Goal: Navigation & Orientation: Find specific page/section

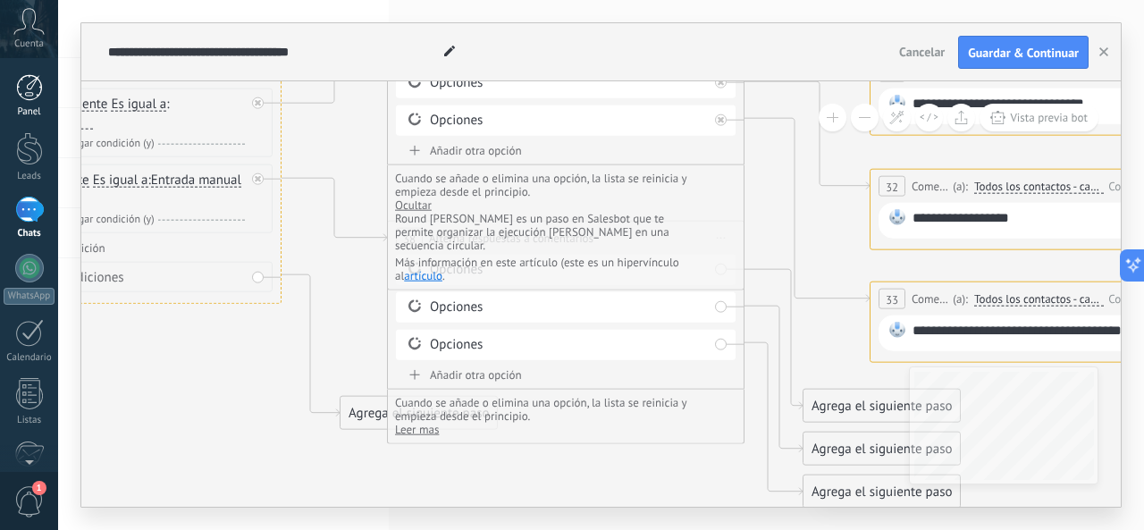
click at [24, 80] on div at bounding box center [29, 87] width 27 height 27
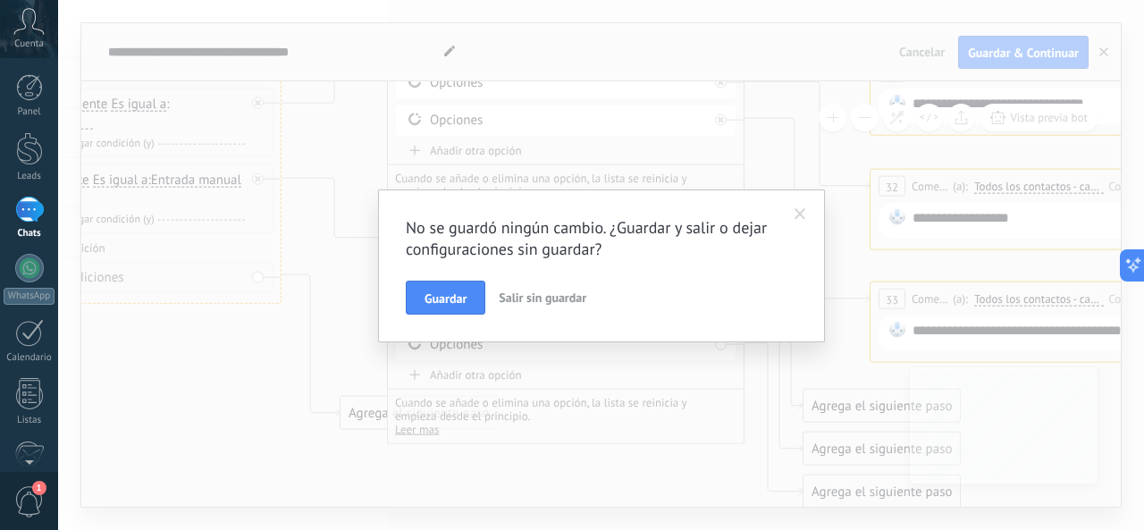
click at [534, 295] on span "Salir sin guardar" at bounding box center [543, 298] width 88 height 16
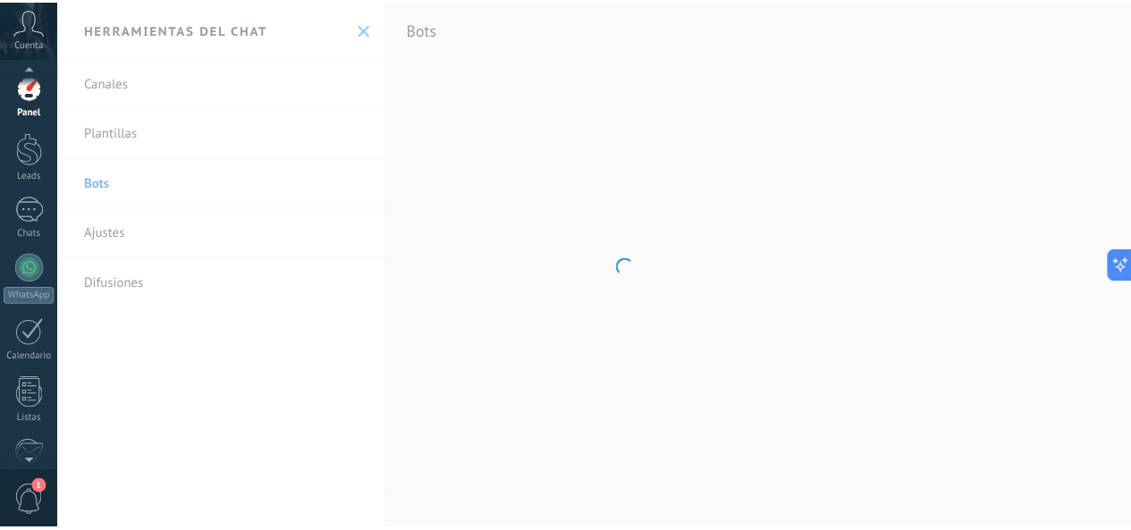
scroll to position [212, 0]
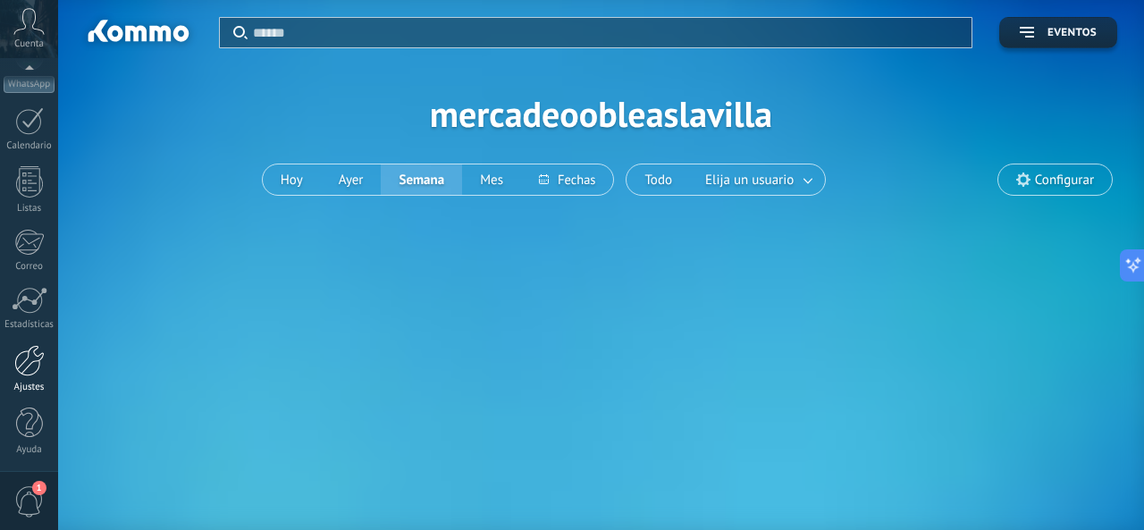
click at [33, 359] on div at bounding box center [29, 360] width 30 height 31
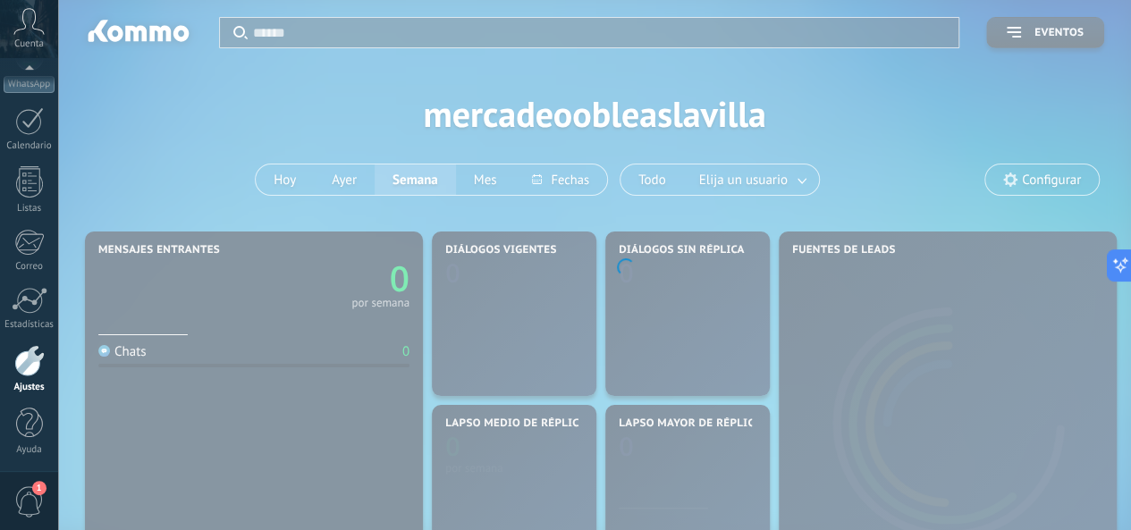
click at [21, 361] on div at bounding box center [29, 360] width 30 height 31
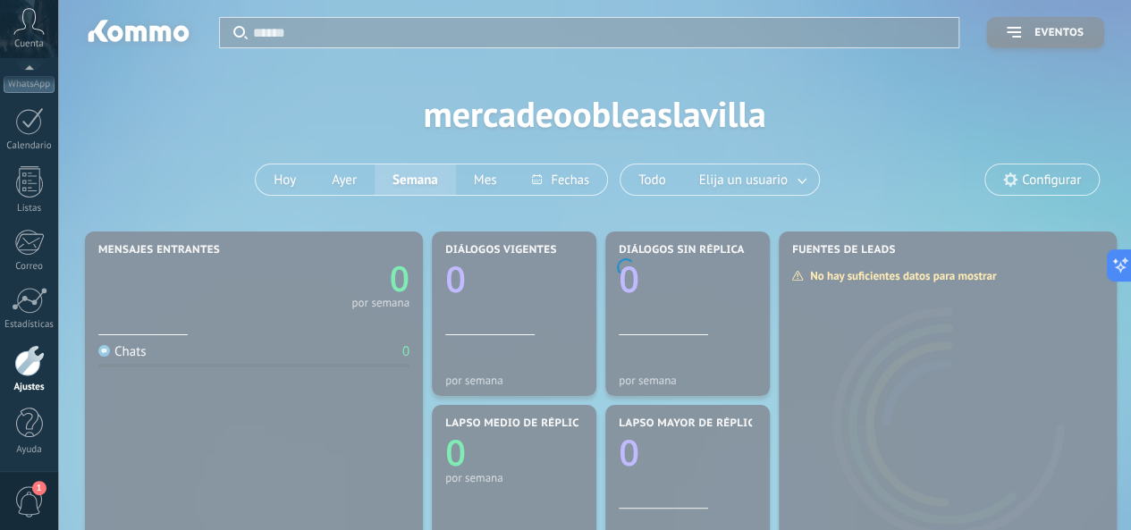
click at [912, 409] on body ".abccls-1,.abccls-2{fill-rule:evenodd}.abccls-2{fill:#fff} .abfcls-1{fill:none}…" at bounding box center [565, 265] width 1131 height 530
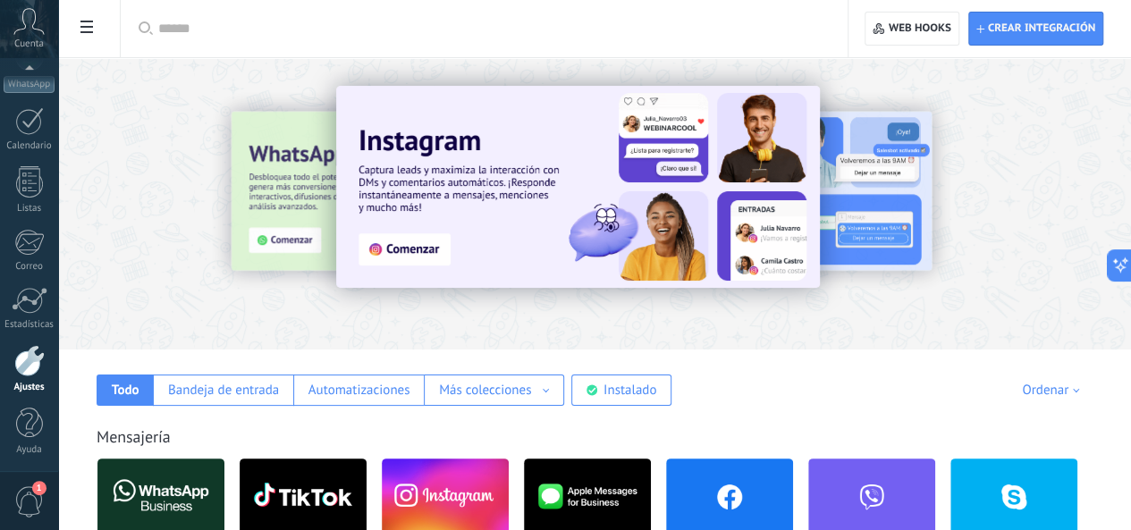
click at [30, 359] on div at bounding box center [29, 360] width 30 height 31
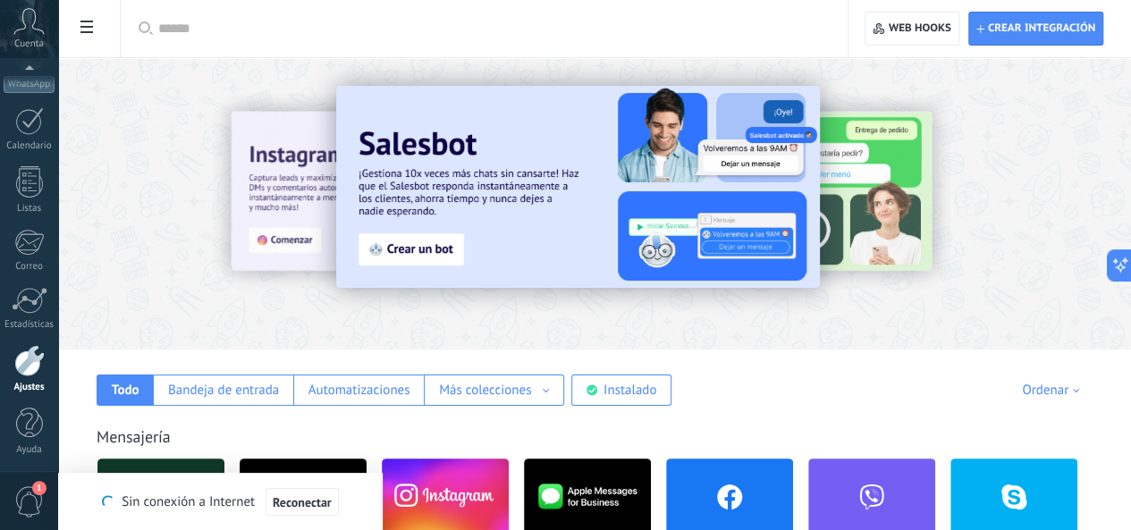
click at [586, 39] on div at bounding box center [490, 28] width 664 height 57
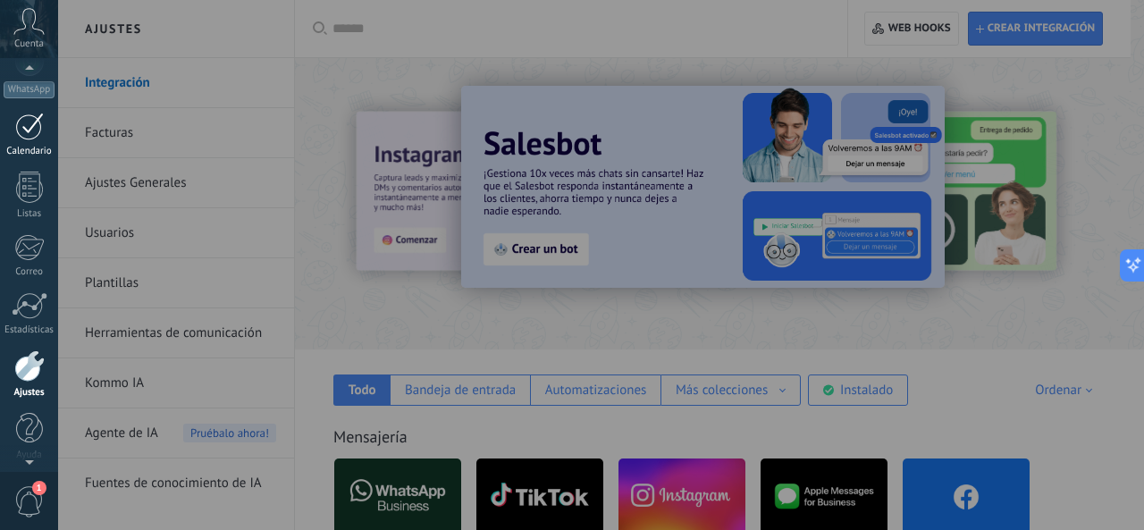
scroll to position [212, 0]
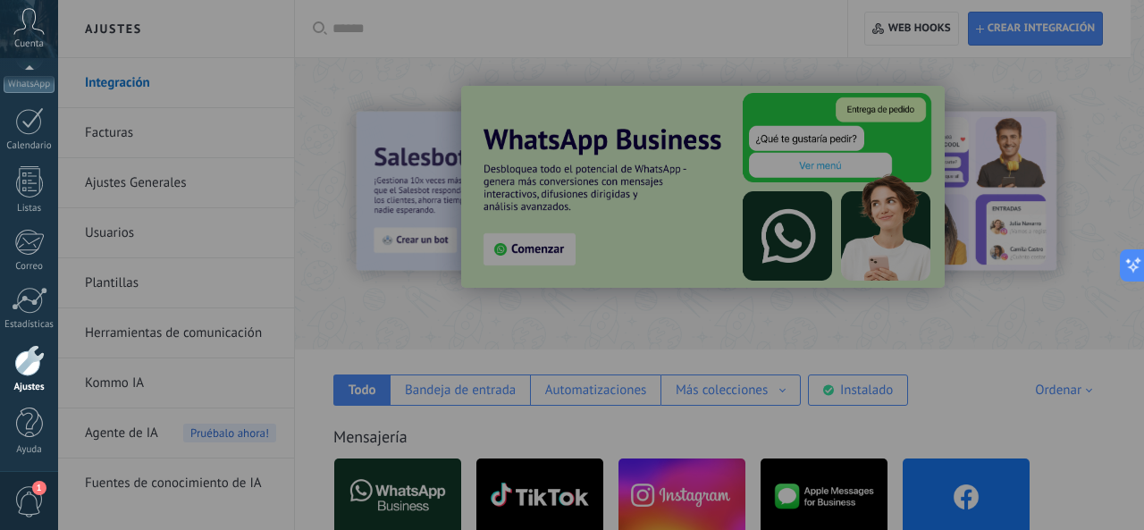
click at [27, 501] on span "1" at bounding box center [29, 501] width 30 height 31
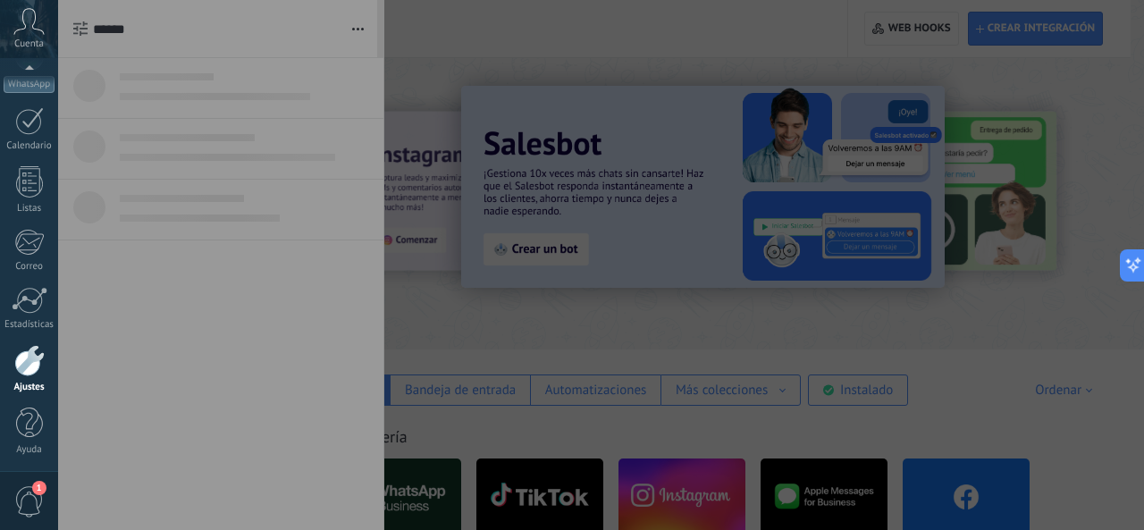
click at [32, 358] on div at bounding box center [29, 360] width 30 height 31
click at [23, 281] on div "Panel Leads Chats WhatsApp Clientes" at bounding box center [29, 168] width 58 height 612
click at [33, 215] on div "Panel Leads Chats WhatsApp Clientes" at bounding box center [29, 168] width 58 height 612
click at [23, 171] on div at bounding box center [29, 181] width 27 height 31
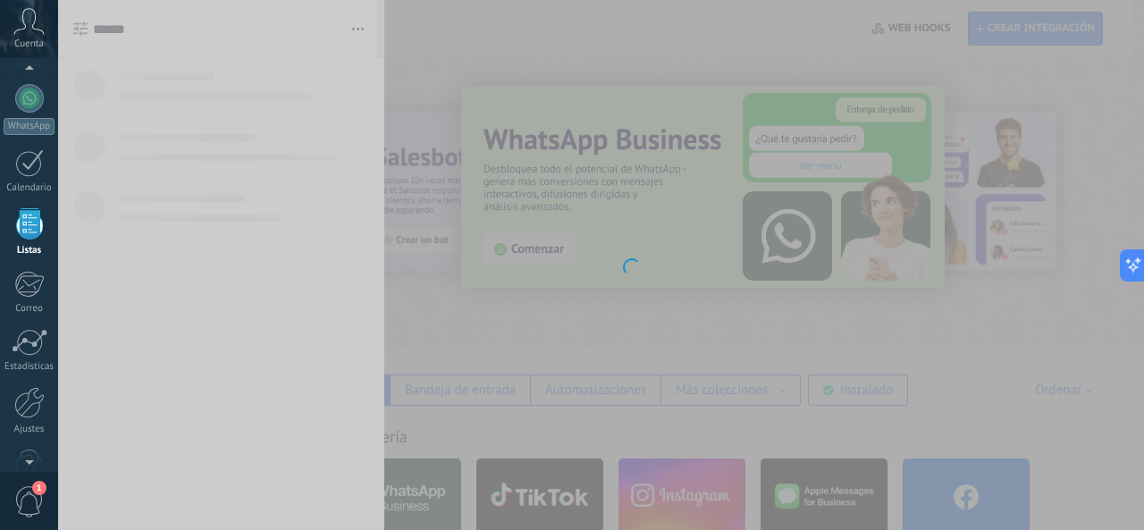
scroll to position [212, 0]
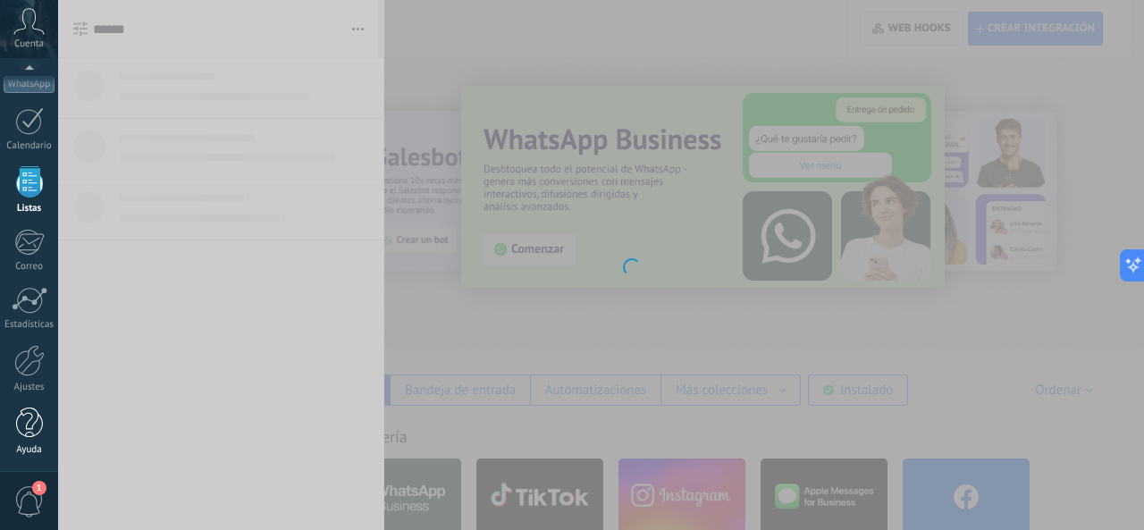
click at [23, 425] on div at bounding box center [29, 423] width 27 height 31
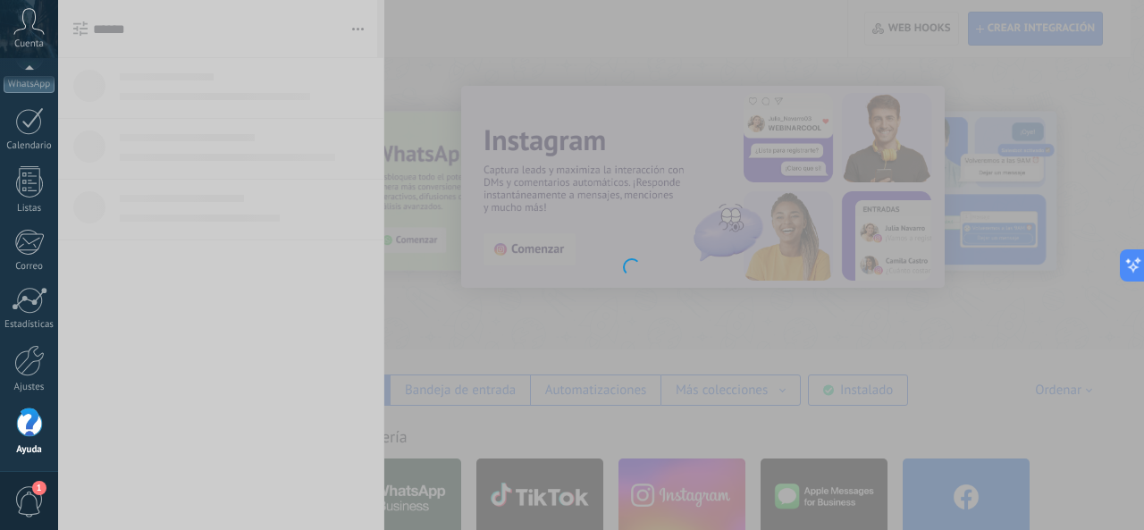
click at [592, 13] on body ".abccls-1,.abccls-2{fill-rule:evenodd}.abccls-2{fill:#fff} .abfcls-1{fill:none}…" at bounding box center [572, 265] width 1144 height 530
